Goal: Task Accomplishment & Management: Complete application form

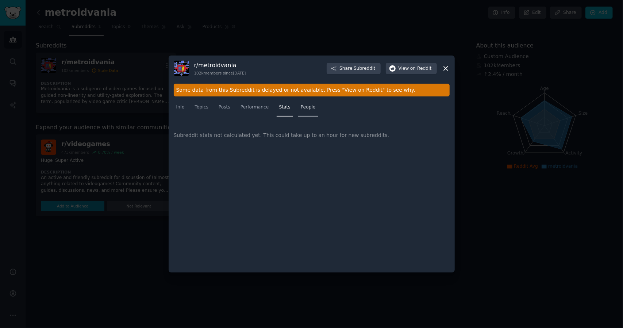
click at [303, 108] on span "People" at bounding box center [308, 107] width 15 height 7
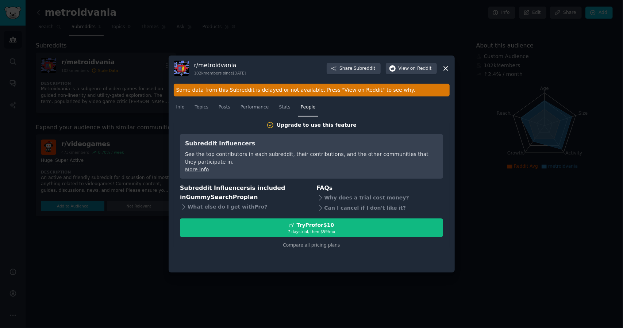
click at [447, 66] on icon at bounding box center [446, 69] width 8 height 8
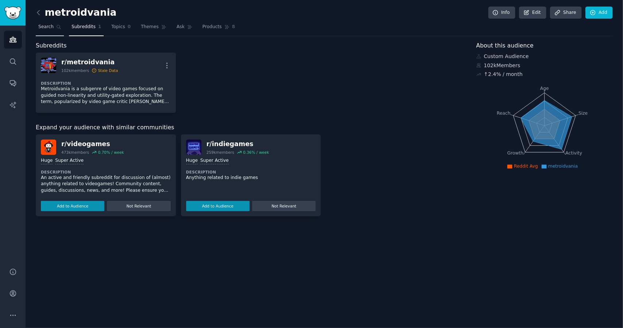
click at [52, 29] on link "Search" at bounding box center [50, 28] width 28 height 15
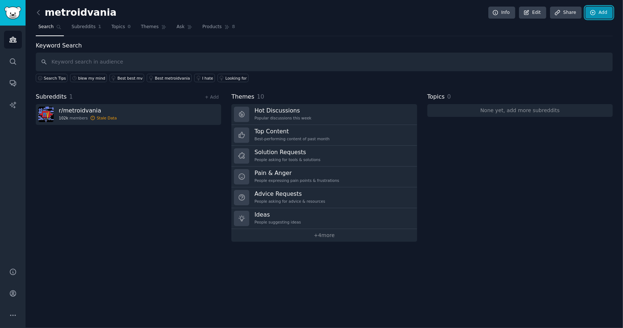
click at [601, 14] on link "Add" at bounding box center [598, 13] width 27 height 12
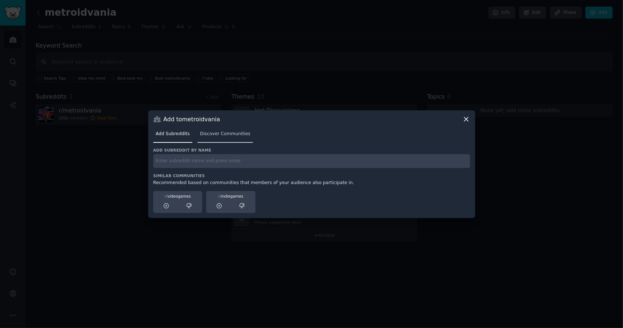
click at [217, 134] on span "Discover Communities" at bounding box center [225, 134] width 50 height 7
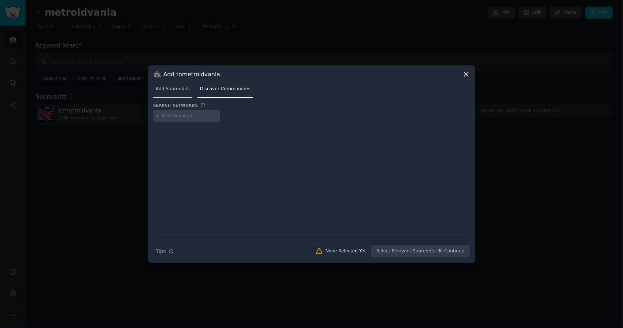
click at [176, 89] on span "Add Subreddits" at bounding box center [173, 89] width 34 height 7
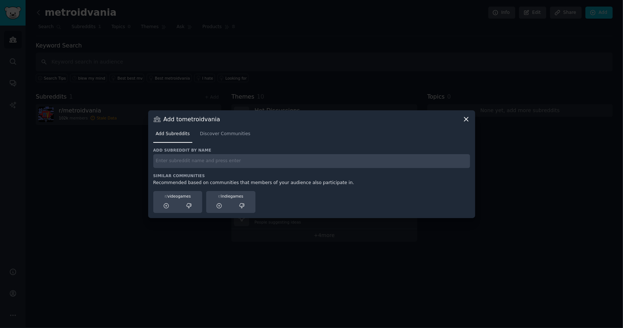
click at [466, 119] on icon at bounding box center [466, 119] width 8 height 8
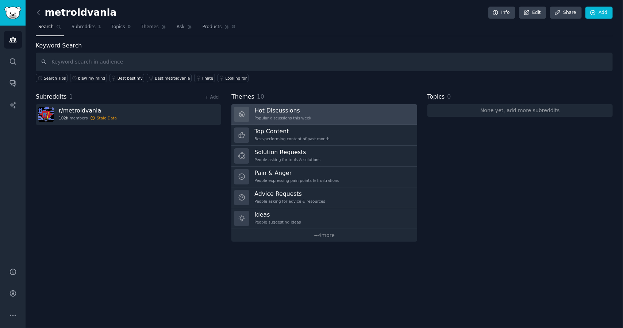
click at [282, 112] on h3 "Hot Discussions" at bounding box center [282, 111] width 57 height 8
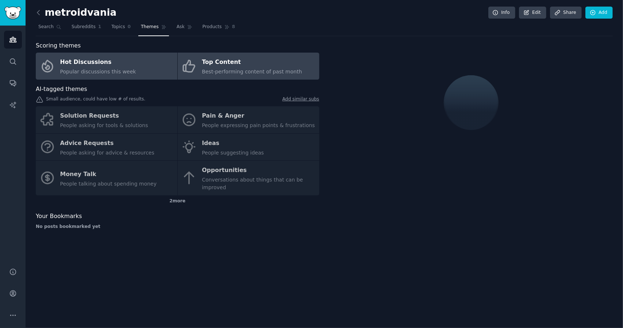
click at [242, 69] on span "Best-performing content of past month" at bounding box center [252, 72] width 100 height 6
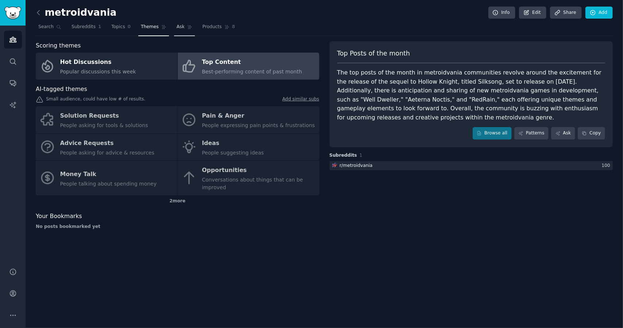
click at [177, 29] on span "Ask" at bounding box center [181, 27] width 8 height 7
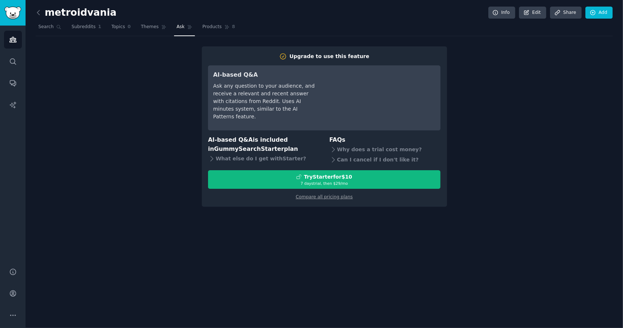
click at [35, 10] on div "metroidvania Info Edit Share Add Search Subreddits 1 Topics 0 Themes Ask Produc…" at bounding box center [324, 164] width 597 height 328
drag, startPoint x: 194, startPoint y: 30, endPoint x: 172, endPoint y: 27, distance: 22.1
click at [203, 30] on span "Products" at bounding box center [212, 27] width 19 height 7
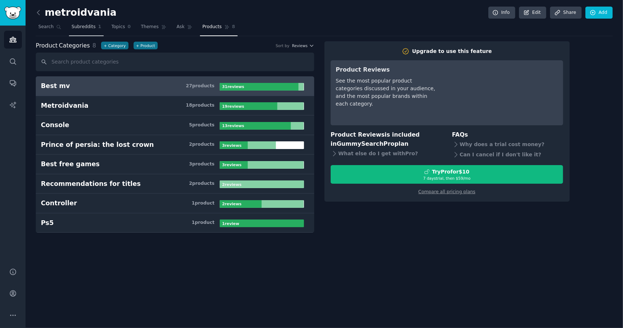
click at [78, 24] on span "Subreddits" at bounding box center [84, 27] width 24 height 7
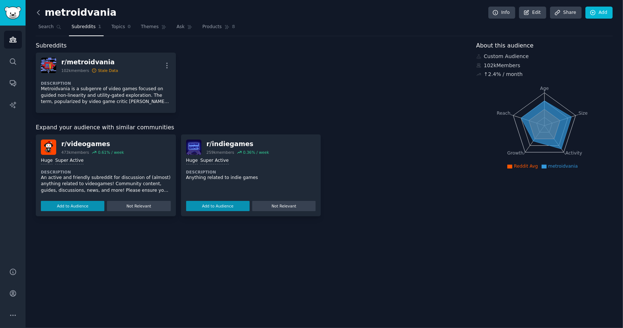
click at [38, 14] on icon at bounding box center [39, 13] width 8 height 8
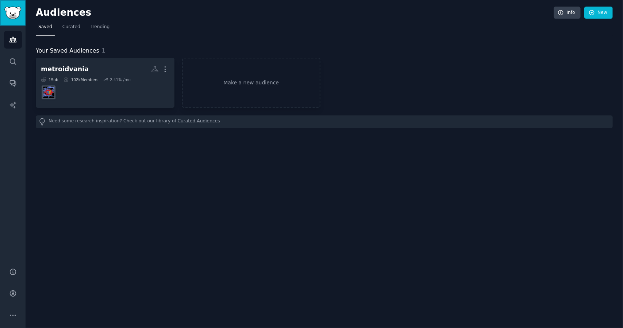
click at [15, 12] on img "Sidebar" at bounding box center [12, 13] width 17 height 13
click at [238, 83] on link "Make a new audience" at bounding box center [251, 83] width 139 height 50
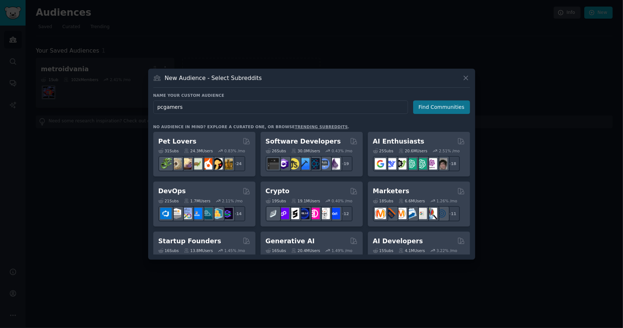
type input "pcgamers"
click at [460, 105] on button "Find Communities" at bounding box center [441, 107] width 57 height 14
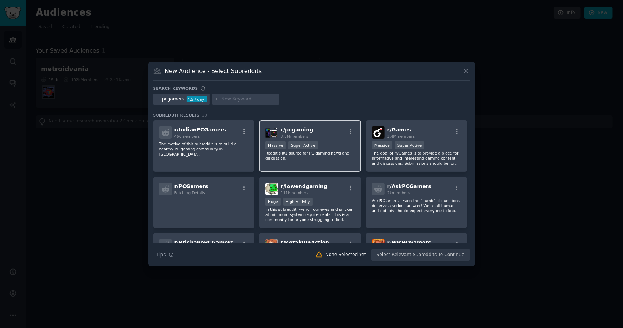
click at [319, 135] on div "r/ pcgaming 3.8M members" at bounding box center [310, 132] width 90 height 13
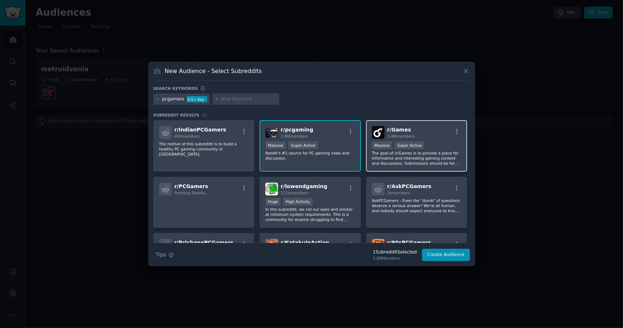
click at [434, 133] on div "r/ Games 3.4M members" at bounding box center [417, 132] width 90 height 13
click at [455, 256] on button "Create Audience" at bounding box center [446, 254] width 48 height 12
